Goal: Check status: Check status

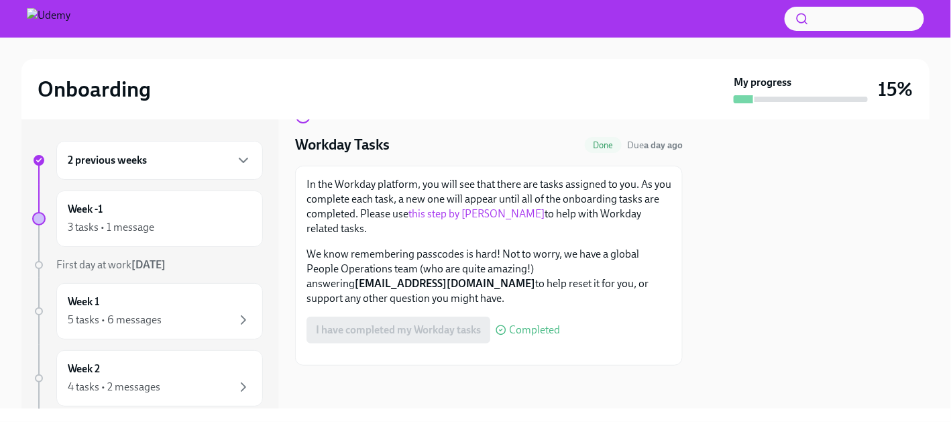
click at [246, 162] on div "2 previous weeks" at bounding box center [159, 160] width 207 height 39
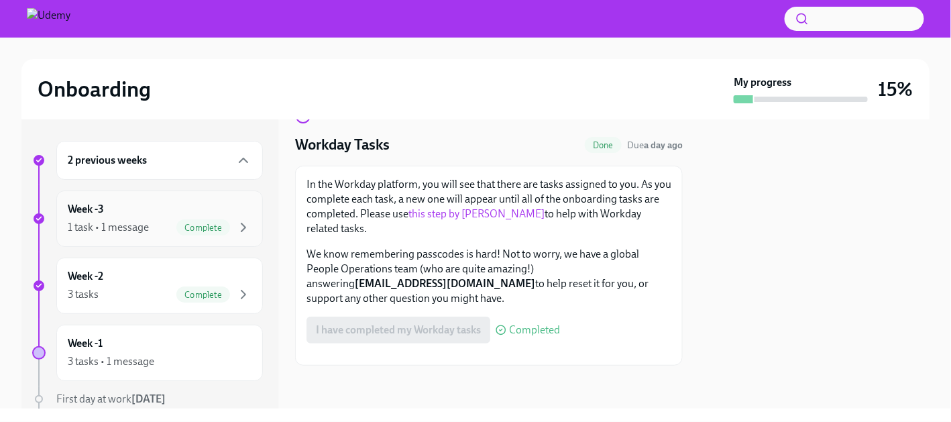
click at [212, 233] on div "Complete" at bounding box center [203, 227] width 54 height 16
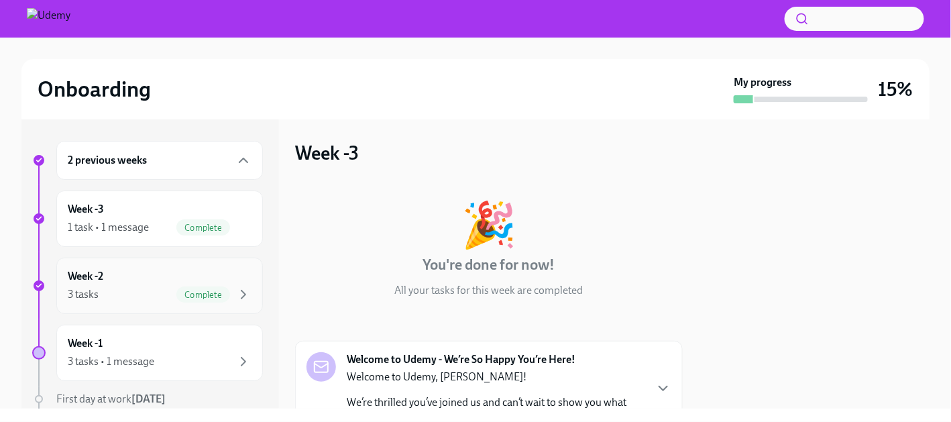
click at [187, 282] on div "Week -2 3 tasks Complete" at bounding box center [160, 286] width 184 height 34
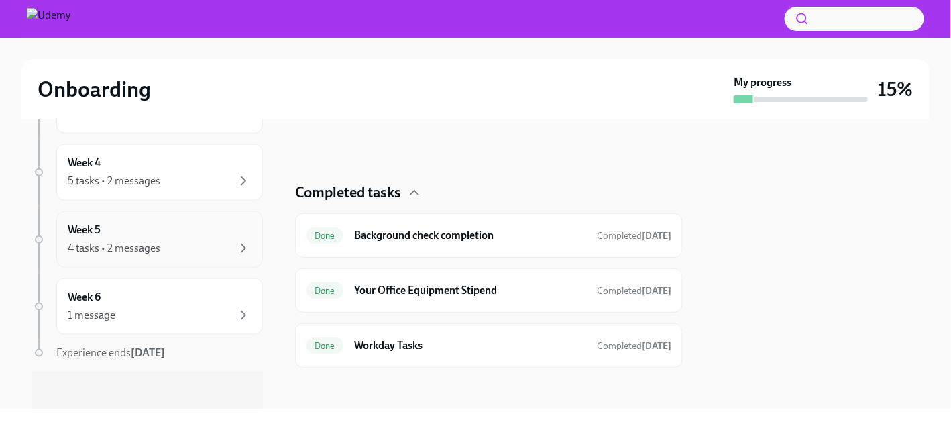
scroll to position [475, 0]
click at [156, 327] on div "Week 6 1 message" at bounding box center [159, 306] width 207 height 56
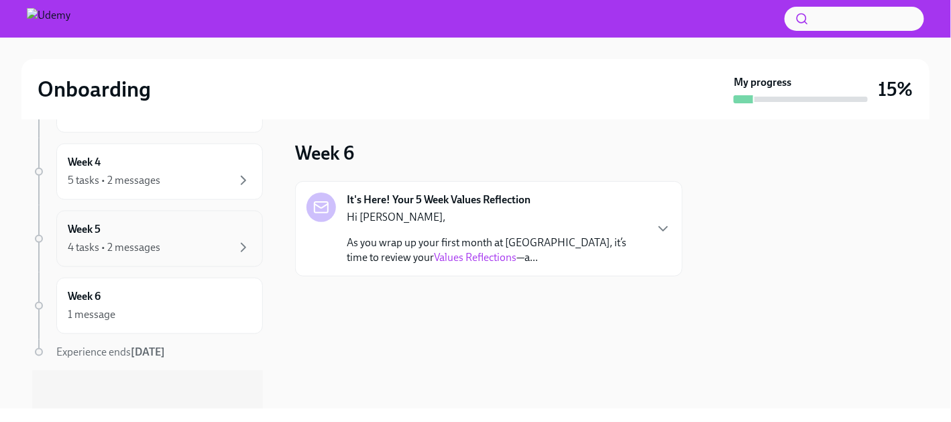
click at [134, 255] on div "Week 5 4 tasks • 2 messages" at bounding box center [159, 239] width 207 height 56
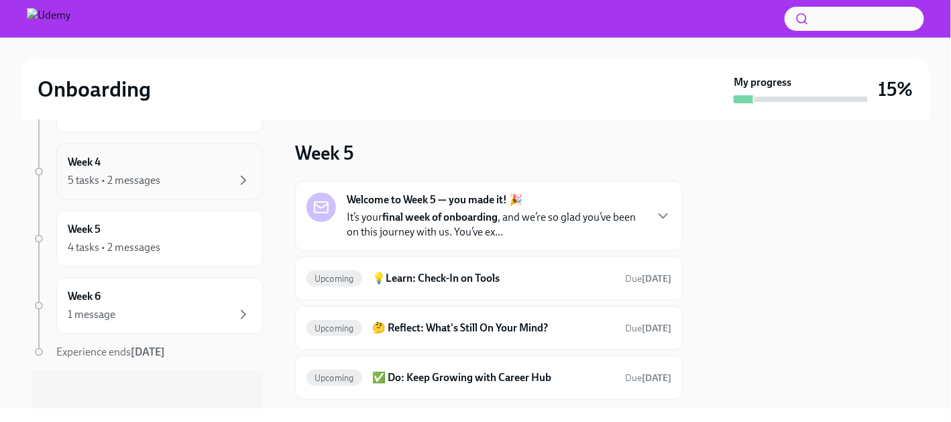
click at [103, 184] on div "5 tasks • 2 messages" at bounding box center [114, 180] width 93 height 15
